Goal: Use online tool/utility: Utilize a website feature to perform a specific function

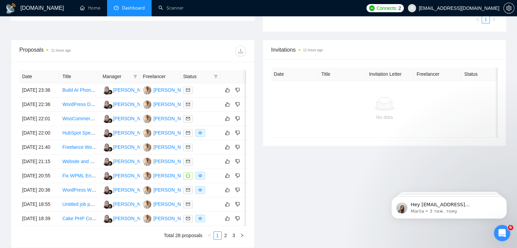
scroll to position [206, 0]
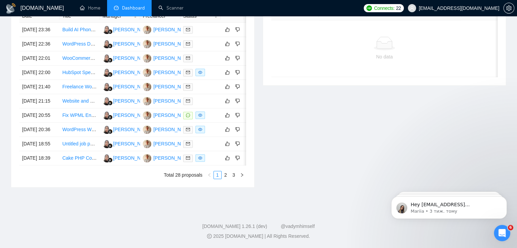
scroll to position [300, 0]
click at [228, 179] on link "2" at bounding box center [225, 174] width 7 height 7
click at [216, 179] on link "1" at bounding box center [217, 174] width 7 height 7
click at [227, 179] on link "2" at bounding box center [225, 174] width 7 height 7
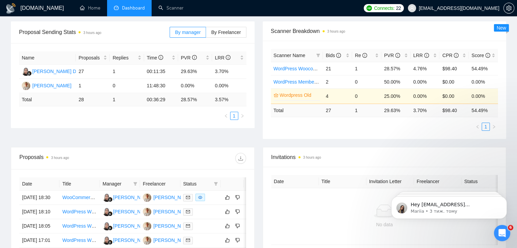
scroll to position [96, 0]
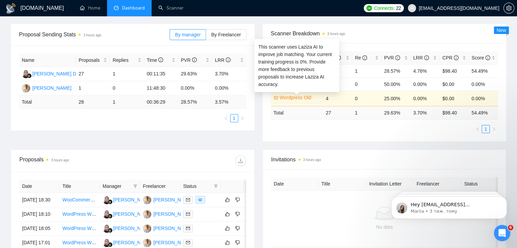
click at [287, 96] on link "Wordpress Old" at bounding box center [299, 97] width 39 height 7
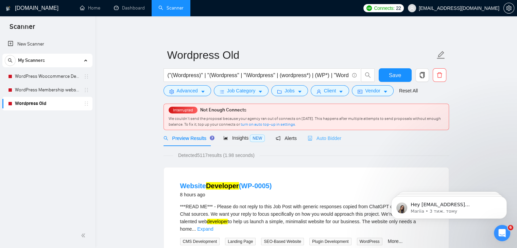
click at [326, 144] on div "Auto Bidder" at bounding box center [325, 138] width 34 height 16
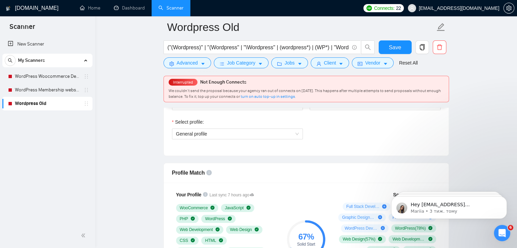
scroll to position [442, 0]
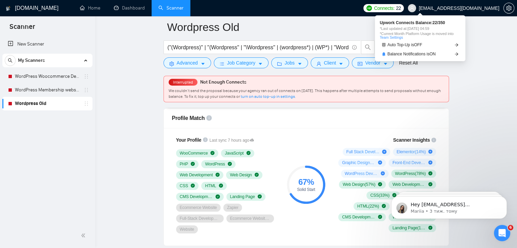
click at [394, 8] on span "Connects:" at bounding box center [384, 7] width 20 height 7
